Goal: Task Accomplishment & Management: Use online tool/utility

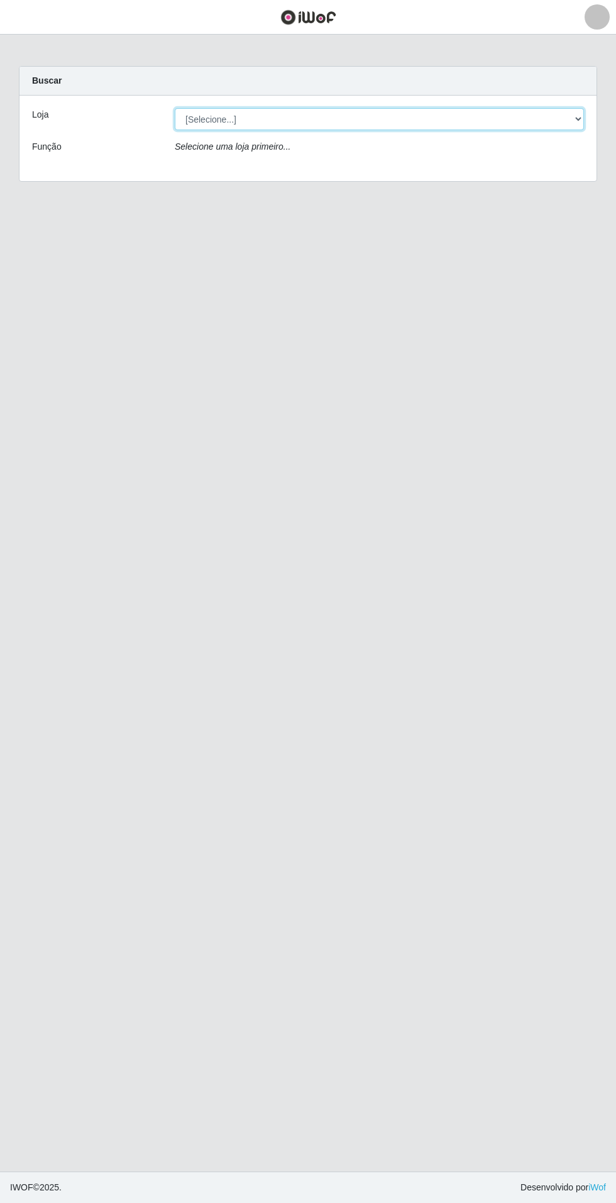
click at [574, 122] on select "[Selecione...] Atacado Vem - Loja 31 [GEOGRAPHIC_DATA]" at bounding box center [379, 119] width 409 height 22
select select "437"
click at [175, 108] on select "[Selecione...] Atacado Vem - Loja 31 [GEOGRAPHIC_DATA]" at bounding box center [379, 119] width 409 height 22
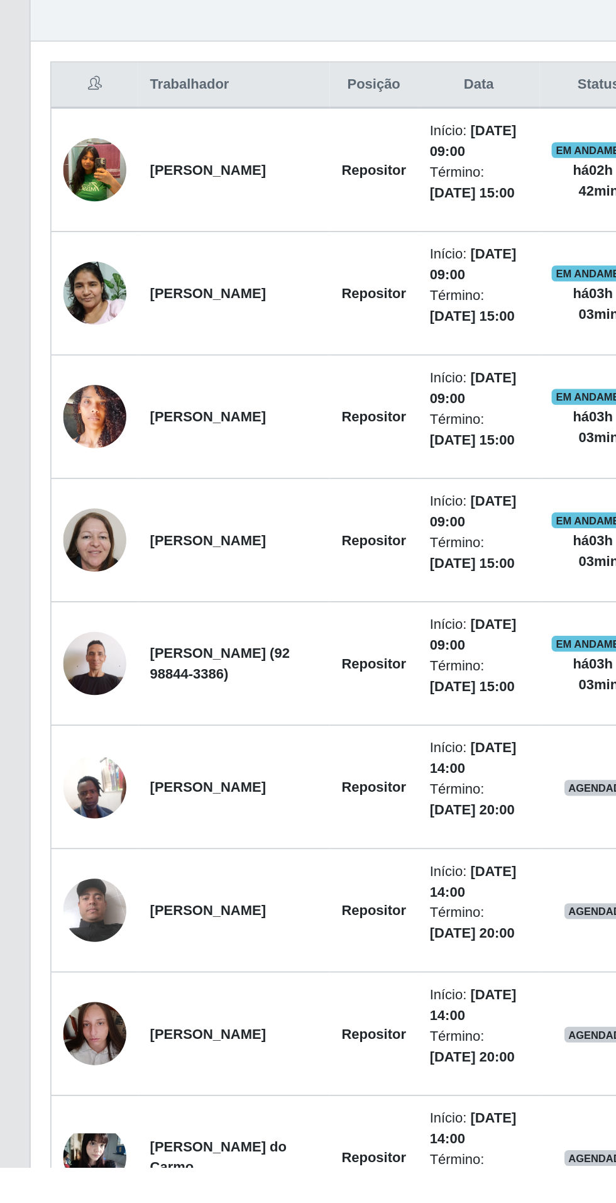
scroll to position [23, 0]
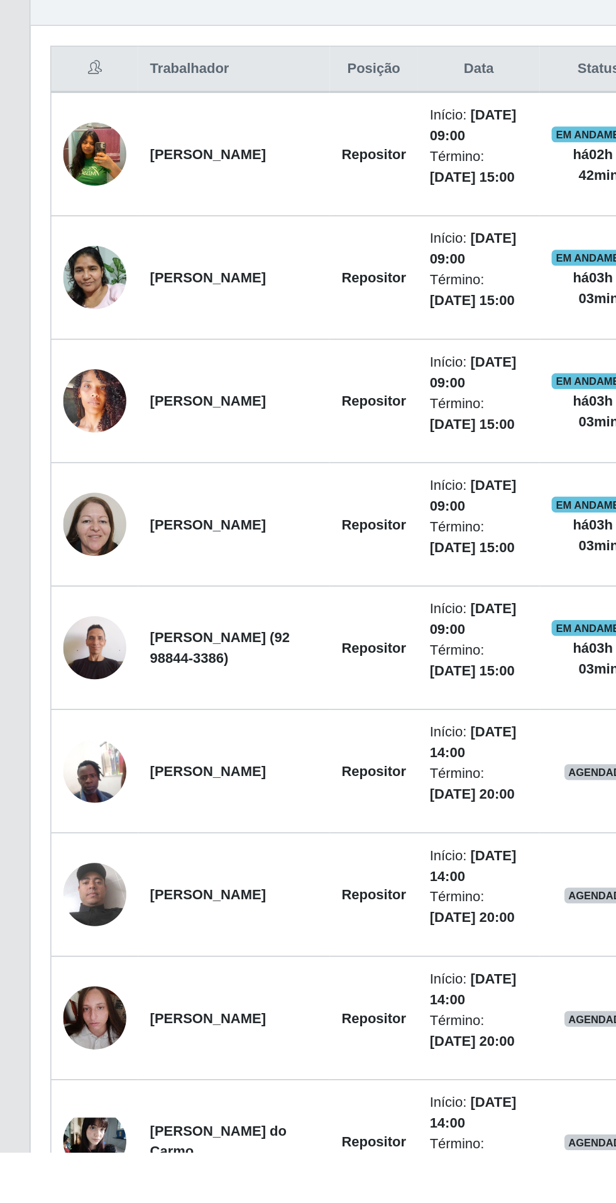
click at [65, 1117] on img at bounding box center [60, 1117] width 40 height 72
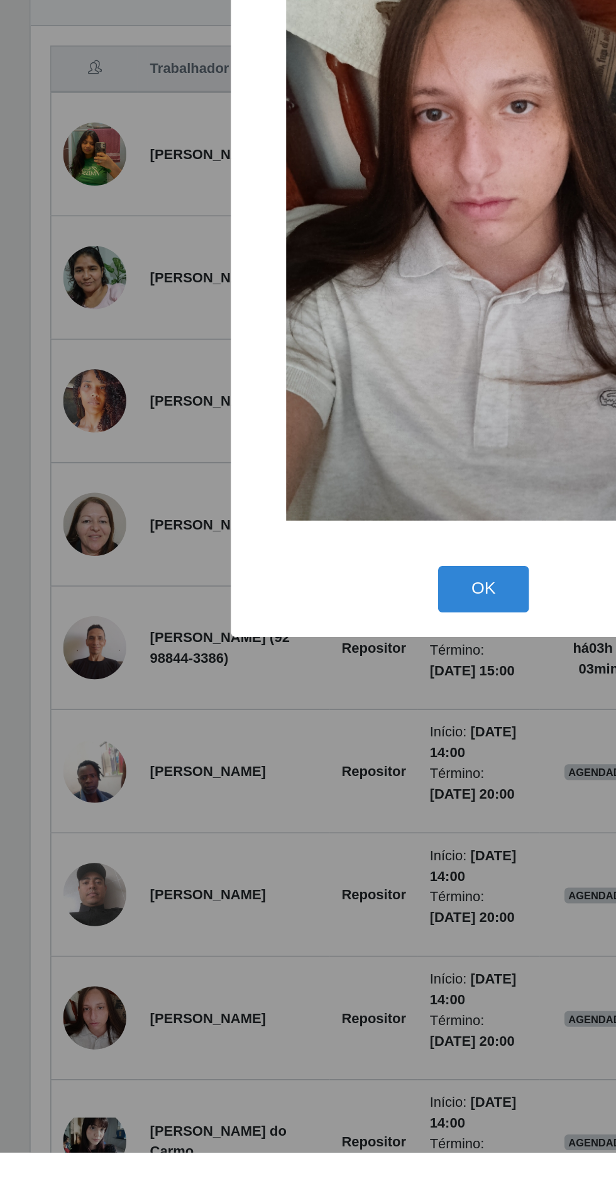
click at [202, 1098] on div "× OK Cancel" at bounding box center [308, 601] width 616 height 1203
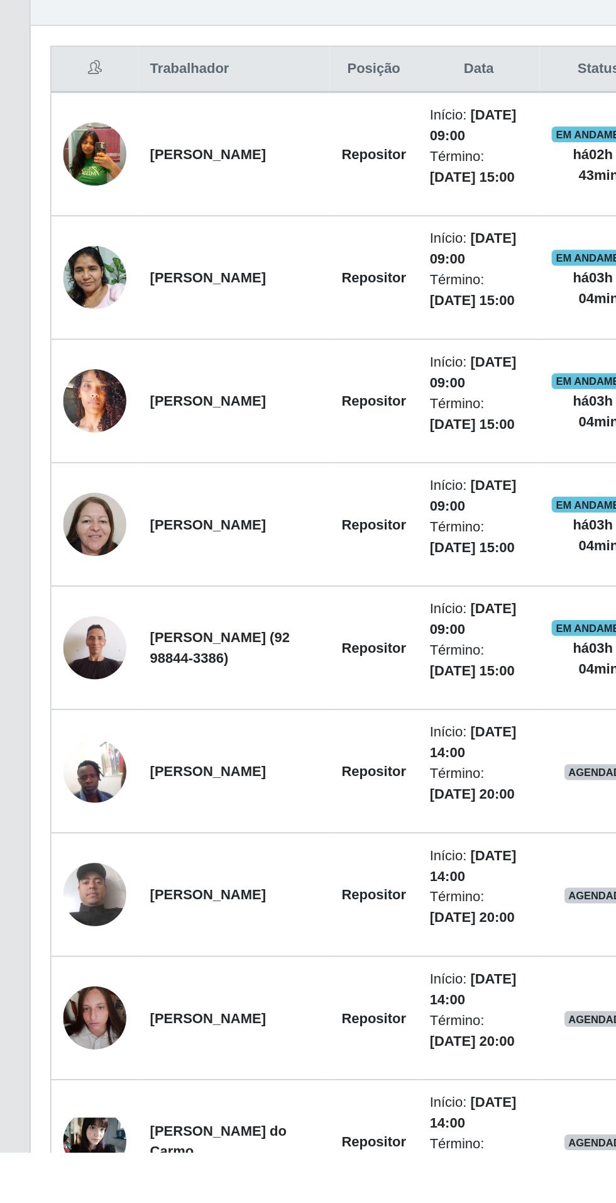
click at [65, 1181] on img at bounding box center [60, 1196] width 40 height 30
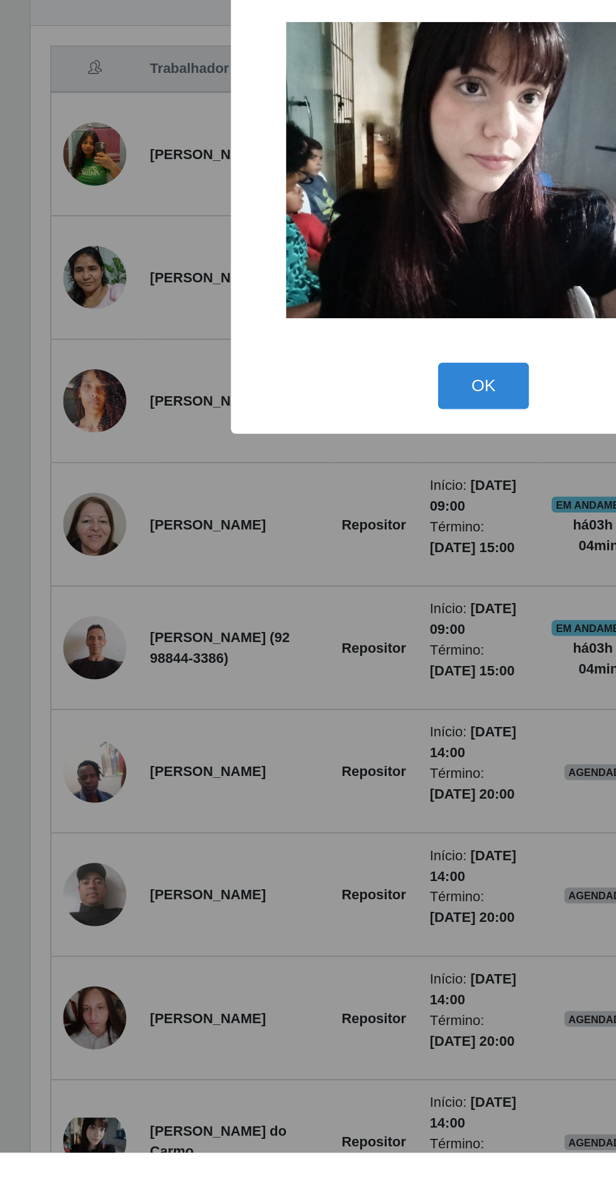
click at [187, 1115] on div "× OK Cancel" at bounding box center [308, 601] width 616 height 1203
